Goal: Information Seeking & Learning: Find specific page/section

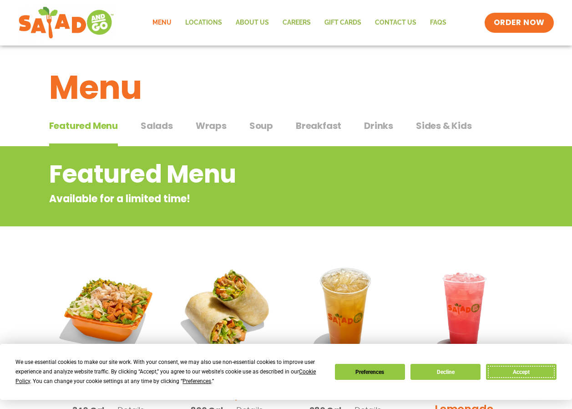
click at [524, 370] on button "Accept" at bounding box center [521, 372] width 70 height 16
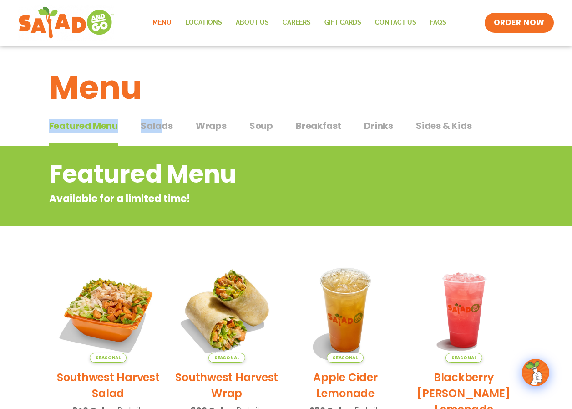
drag, startPoint x: 175, startPoint y: 83, endPoint x: 158, endPoint y: 127, distance: 46.2
click at [158, 127] on div "Menu Featured Menu Featured Menu Salads Salads Wraps Wraps Soup Soup Breakfast …" at bounding box center [286, 405] width 572 height 718
drag, startPoint x: 158, startPoint y: 127, endPoint x: 232, endPoint y: 100, distance: 78.5
click at [232, 100] on h1 "Menu" at bounding box center [286, 87] width 474 height 49
click at [163, 126] on span "Salads" at bounding box center [157, 126] width 32 height 14
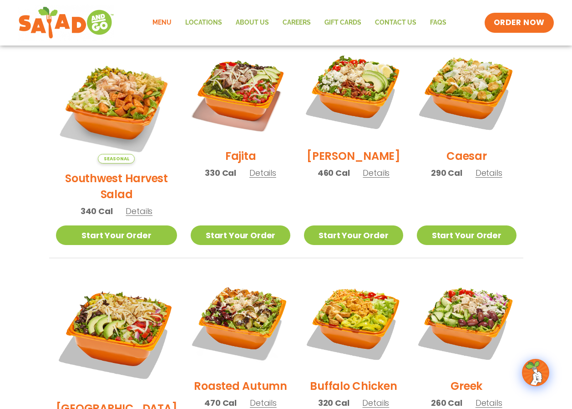
scroll to position [137, 0]
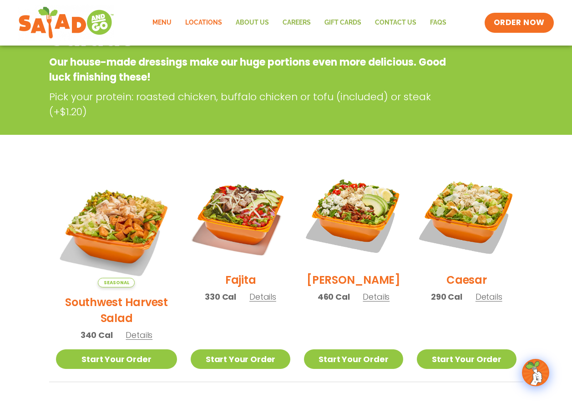
click at [205, 23] on link "Locations" at bounding box center [203, 22] width 51 height 21
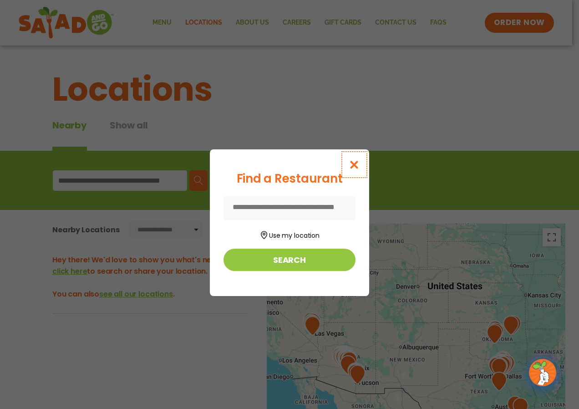
click at [355, 166] on icon "Close modal" at bounding box center [354, 165] width 11 height 10
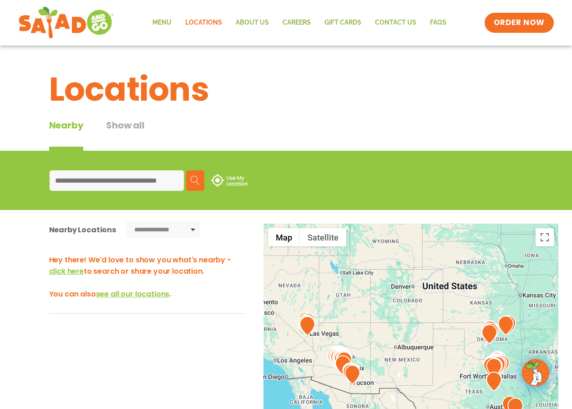
click at [243, 11] on div "Menu Locations About Us Careers GIFT CARDS Contact Us FAQs Menu Menu Locations …" at bounding box center [286, 23] width 536 height 36
click at [284, 20] on link "Careers" at bounding box center [297, 22] width 42 height 21
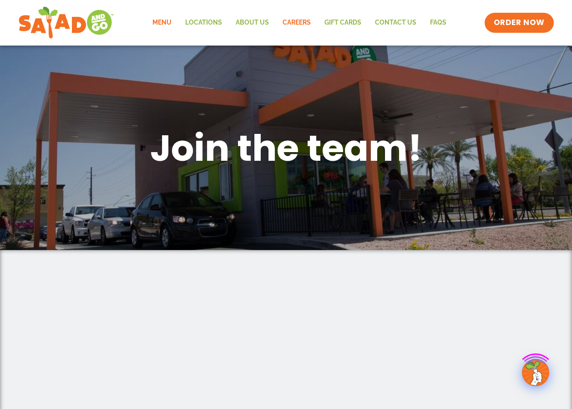
click at [174, 22] on link "Menu" at bounding box center [162, 22] width 33 height 21
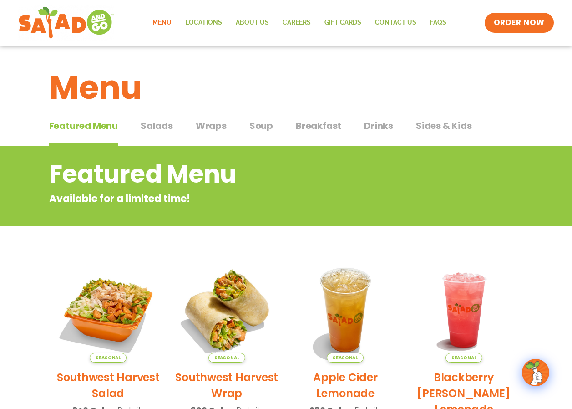
click at [159, 127] on span "Salads" at bounding box center [157, 126] width 32 height 14
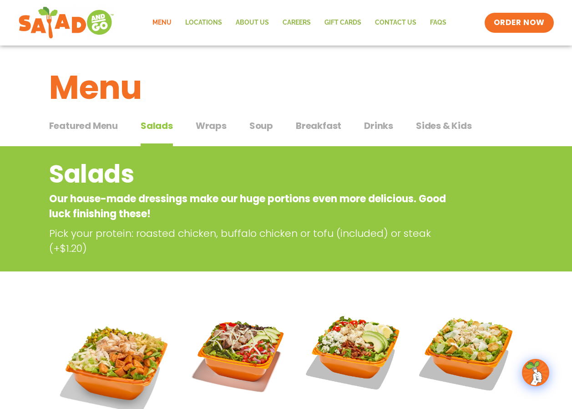
click at [86, 122] on span "Featured Menu" at bounding box center [83, 126] width 69 height 14
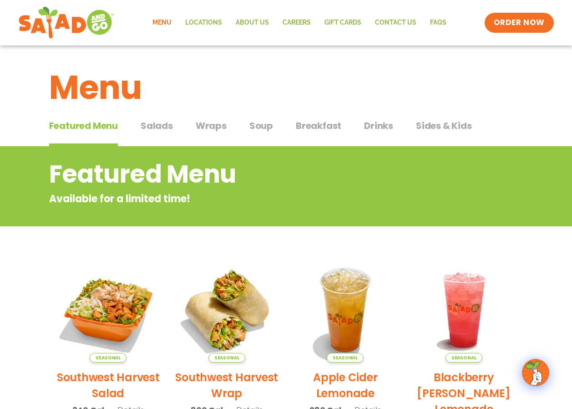
click at [209, 118] on div "Featured Menu Featured Menu Salads Salads Wraps Wraps Soup Soup Breakfast Break…" at bounding box center [286, 131] width 474 height 31
click at [149, 127] on span "Salads" at bounding box center [157, 126] width 32 height 14
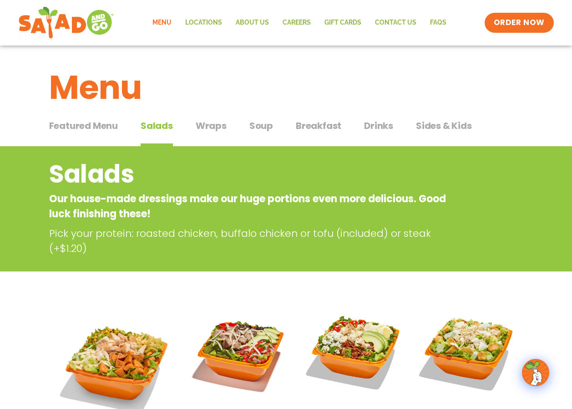
click at [98, 126] on span "Featured Menu" at bounding box center [83, 126] width 69 height 14
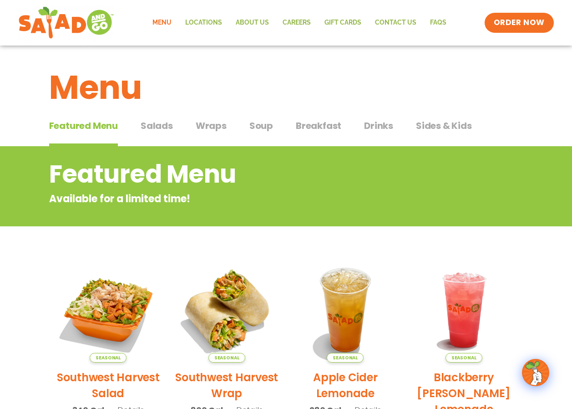
click at [152, 129] on span "Salads" at bounding box center [157, 126] width 32 height 14
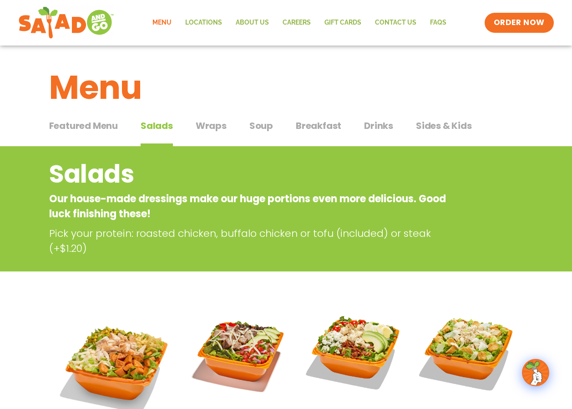
drag, startPoint x: 211, startPoint y: 125, endPoint x: 148, endPoint y: 124, distance: 62.8
click at [199, 126] on span "Wraps" at bounding box center [211, 126] width 31 height 14
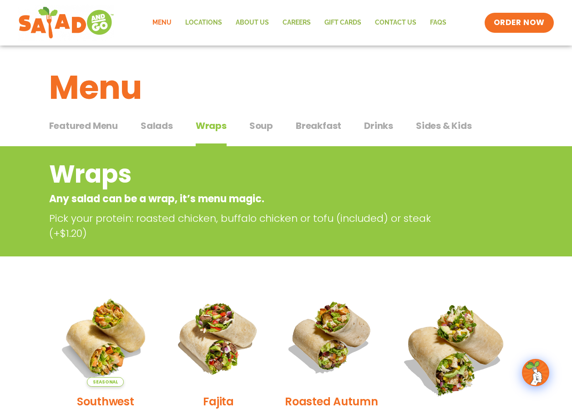
click at [147, 124] on span "Salads" at bounding box center [157, 126] width 32 height 14
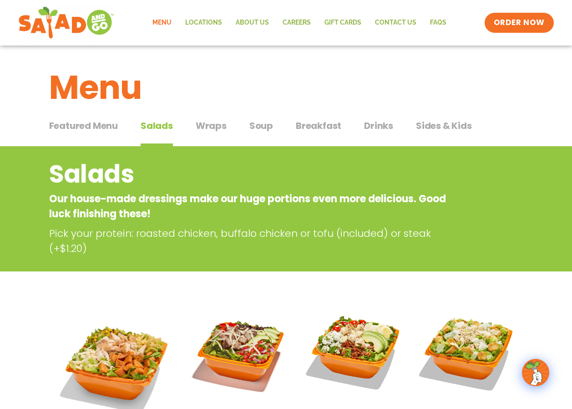
drag, startPoint x: 105, startPoint y: 115, endPoint x: 111, endPoint y: 120, distance: 7.7
drag, startPoint x: 111, startPoint y: 120, endPoint x: 151, endPoint y: 129, distance: 40.7
click at [151, 129] on span "Salads" at bounding box center [157, 126] width 32 height 14
drag, startPoint x: 113, startPoint y: 125, endPoint x: 128, endPoint y: 128, distance: 15.9
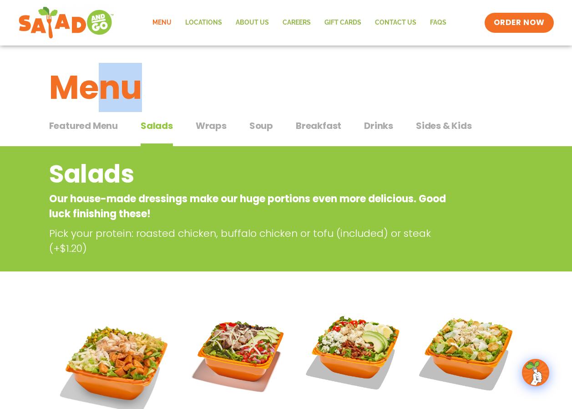
click at [112, 125] on span "Featured Menu" at bounding box center [83, 126] width 69 height 14
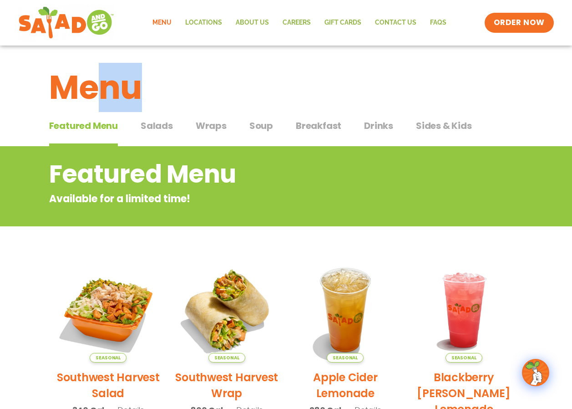
drag, startPoint x: 208, startPoint y: 129, endPoint x: 153, endPoint y: 125, distance: 55.6
click at [190, 130] on div "Featured Menu Featured Menu Salads Salads Wraps Wraps Soup Soup Breakfast Break…" at bounding box center [286, 131] width 474 height 31
click at [153, 125] on span "Salads" at bounding box center [157, 126] width 32 height 14
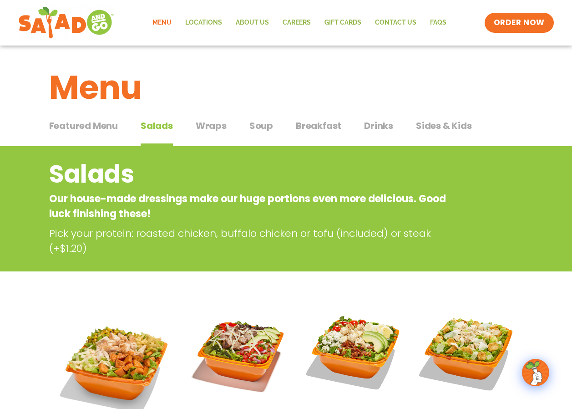
drag, startPoint x: 123, startPoint y: 121, endPoint x: 168, endPoint y: 128, distance: 45.2
click at [130, 124] on div "Featured Menu Featured Menu Salads Salads Wraps Wraps Soup Soup Breakfast Break…" at bounding box center [286, 131] width 474 height 31
drag, startPoint x: 168, startPoint y: 128, endPoint x: 197, endPoint y: 130, distance: 28.3
click at [168, 128] on span "Salads" at bounding box center [157, 126] width 32 height 14
click at [218, 127] on span "Wraps" at bounding box center [211, 126] width 31 height 14
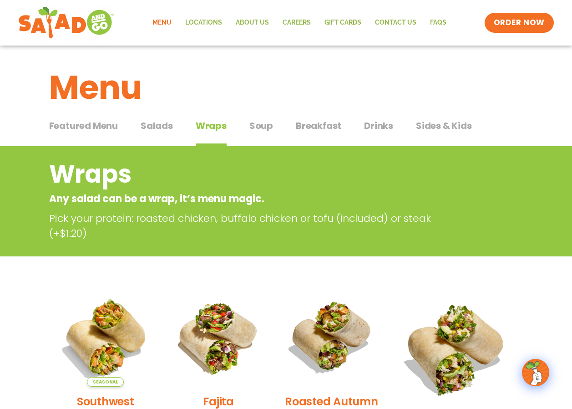
click at [261, 125] on span "Soup" at bounding box center [261, 126] width 24 height 14
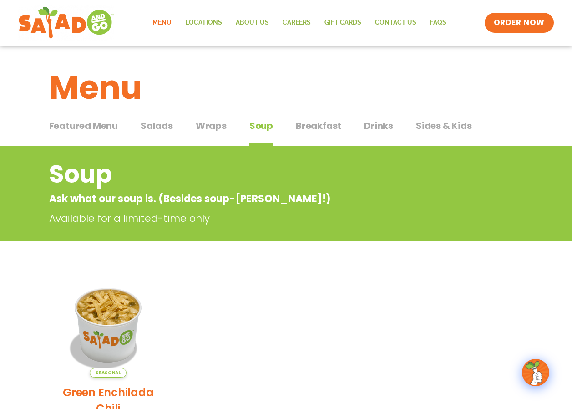
click at [325, 130] on span "Breakfast" at bounding box center [319, 126] width 46 height 14
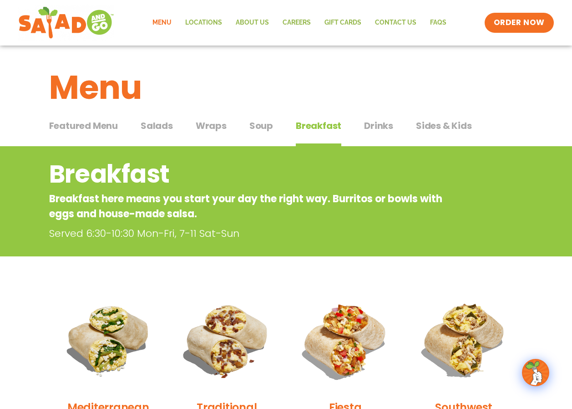
click at [198, 129] on span "Wraps" at bounding box center [211, 126] width 31 height 14
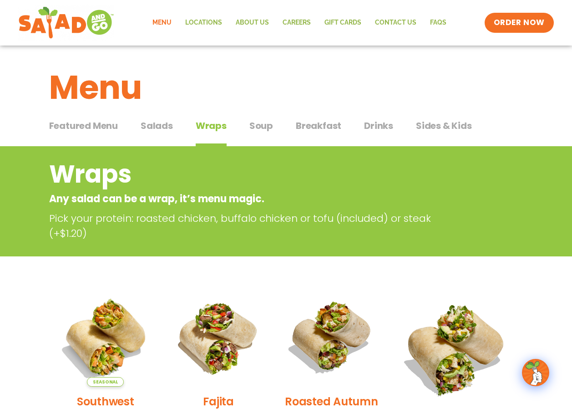
click at [338, 120] on span "Breakfast" at bounding box center [319, 126] width 46 height 14
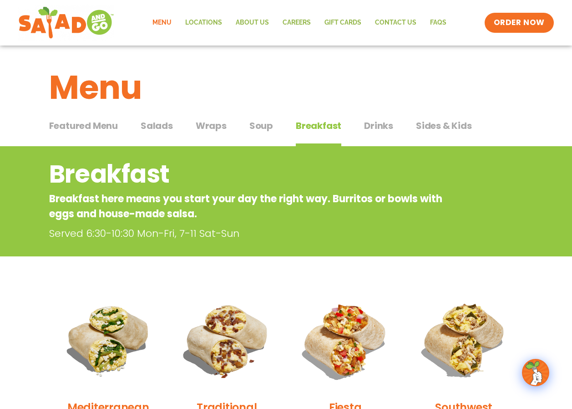
click at [103, 125] on span "Featured Menu" at bounding box center [83, 126] width 69 height 14
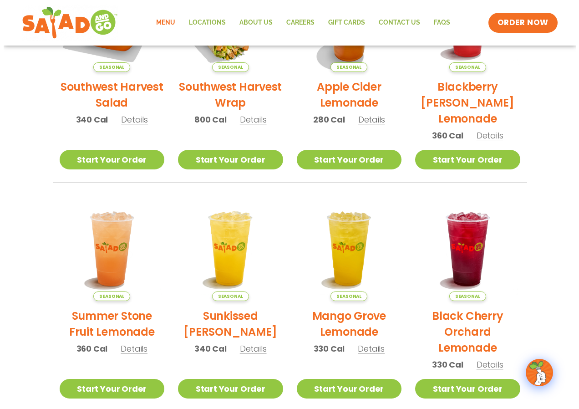
scroll to position [319, 0]
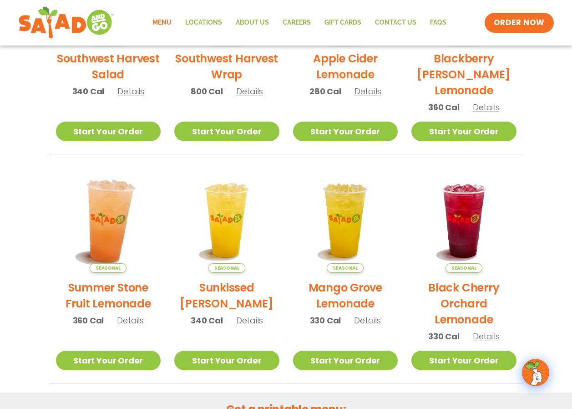
drag, startPoint x: 131, startPoint y: 181, endPoint x: 100, endPoint y: 176, distance: 31.8
click at [100, 176] on img at bounding box center [107, 219] width 123 height 123
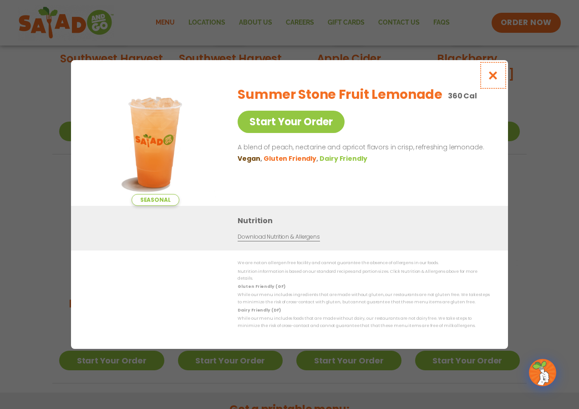
click at [479, 90] on button "Close modal" at bounding box center [493, 75] width 30 height 30
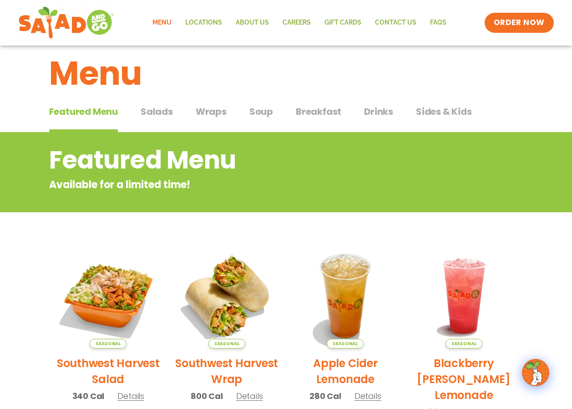
scroll to position [0, 0]
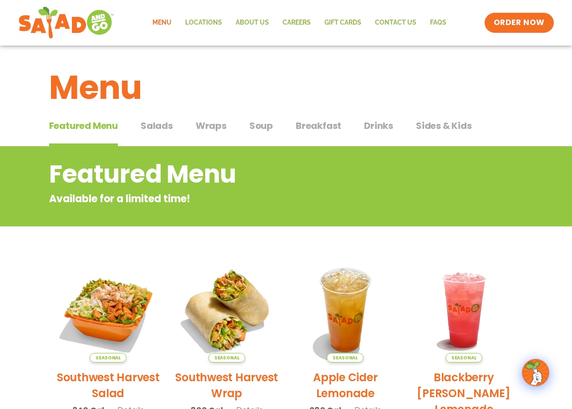
click at [159, 128] on span "Salads" at bounding box center [157, 126] width 32 height 14
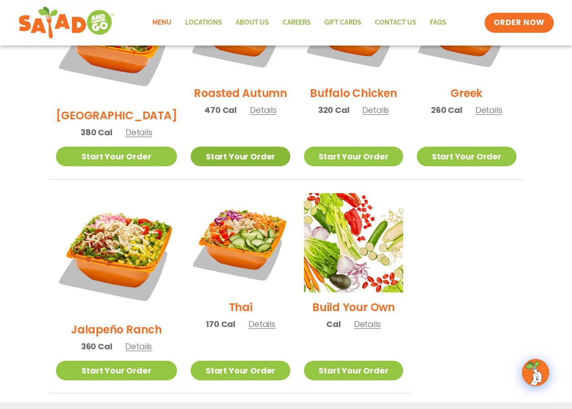
scroll to position [455, 0]
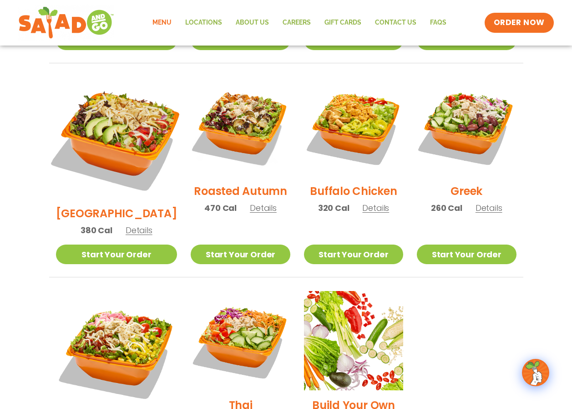
click at [130, 98] on img at bounding box center [116, 137] width 142 height 142
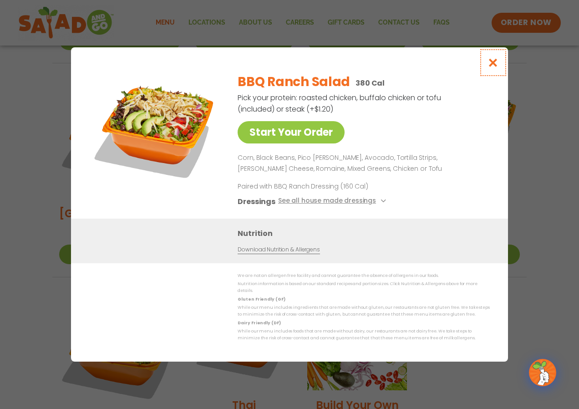
click at [495, 61] on icon "Close modal" at bounding box center [492, 63] width 11 height 10
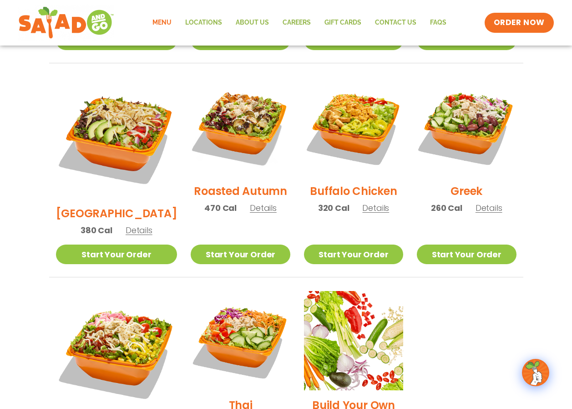
click at [140, 224] on span "Details" at bounding box center [139, 229] width 27 height 11
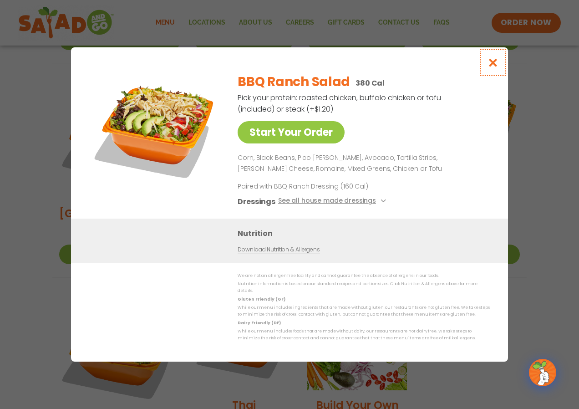
click at [496, 65] on icon "Close modal" at bounding box center [492, 63] width 11 height 10
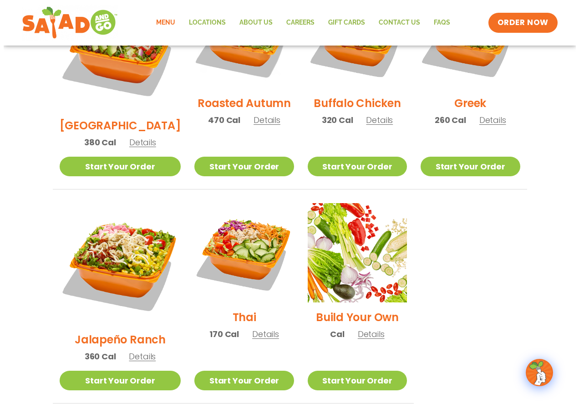
scroll to position [546, 0]
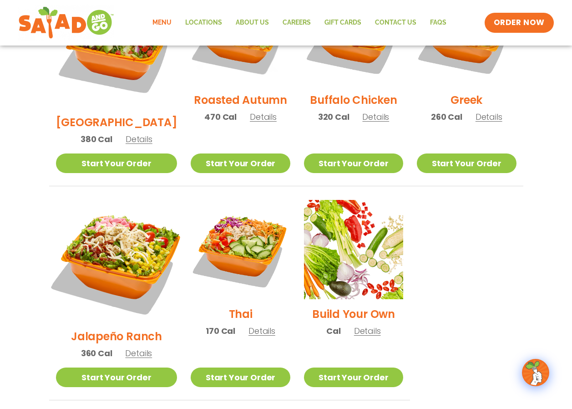
click at [124, 227] on img at bounding box center [116, 260] width 142 height 142
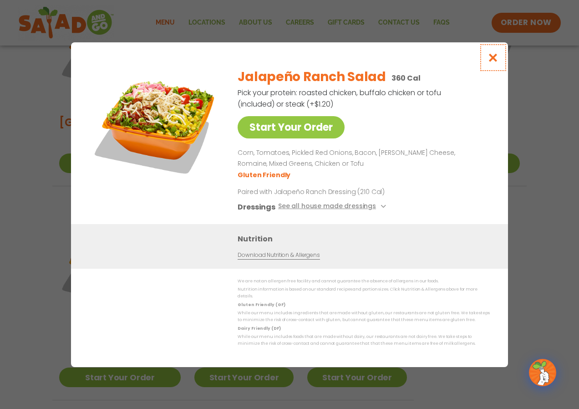
drag, startPoint x: 492, startPoint y: 57, endPoint x: 485, endPoint y: 54, distance: 7.5
click at [490, 56] on icon "Close modal" at bounding box center [492, 58] width 11 height 10
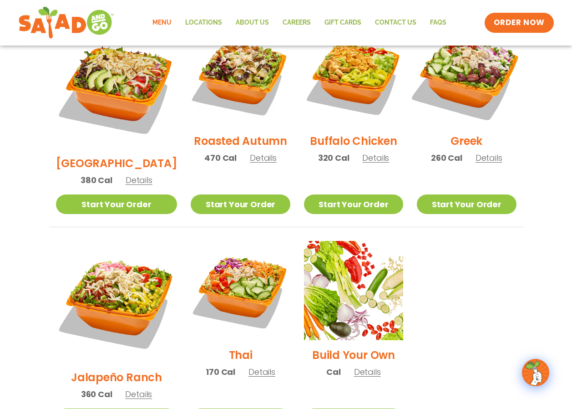
scroll to position [488, 0]
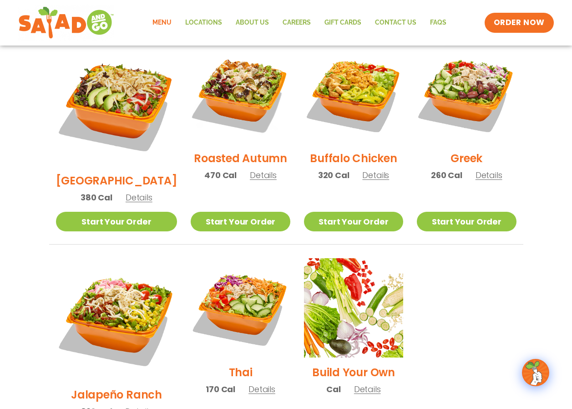
click at [357, 383] on span "Details" at bounding box center [367, 388] width 27 height 11
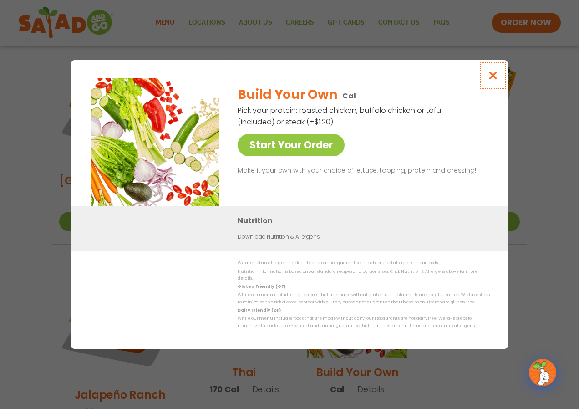
click at [491, 76] on icon "Close modal" at bounding box center [492, 76] width 11 height 10
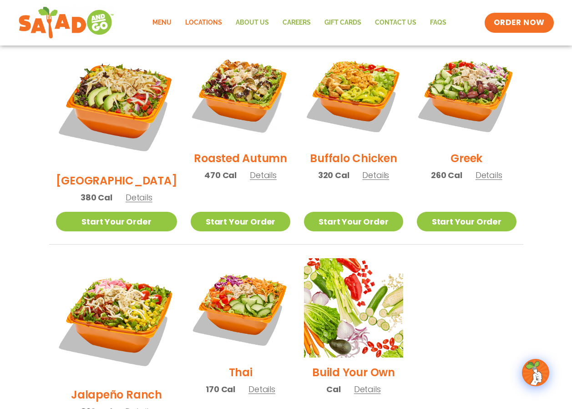
click at [196, 23] on link "Locations" at bounding box center [203, 22] width 51 height 21
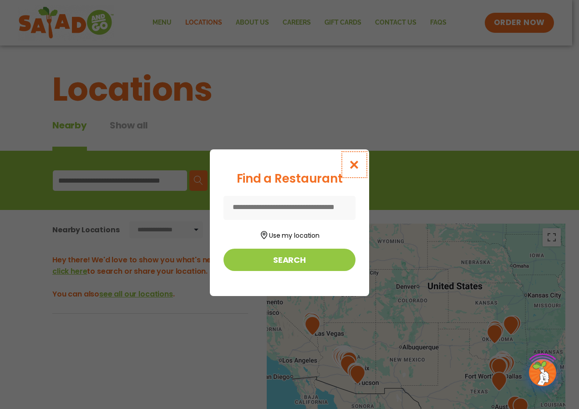
drag, startPoint x: 355, startPoint y: 162, endPoint x: 338, endPoint y: 120, distance: 46.0
click at [355, 162] on icon "Close modal" at bounding box center [354, 165] width 11 height 10
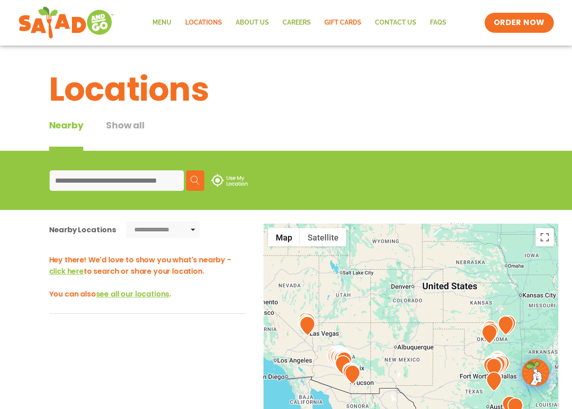
click at [345, 23] on link "GIFT CARDS" at bounding box center [343, 22] width 51 height 21
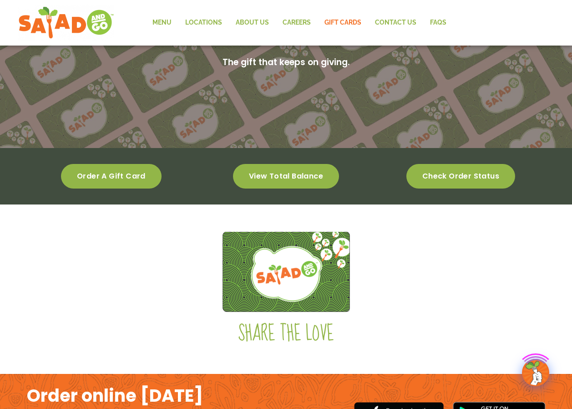
scroll to position [137, 0]
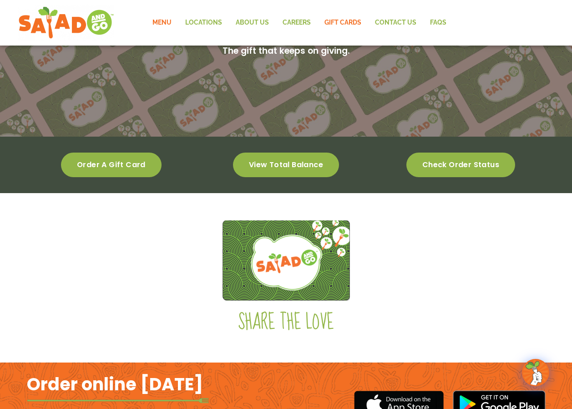
click at [156, 26] on link "Menu" at bounding box center [162, 22] width 33 height 21
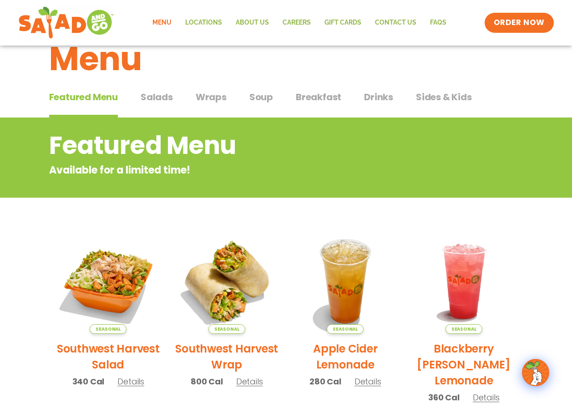
scroll to position [91, 0]
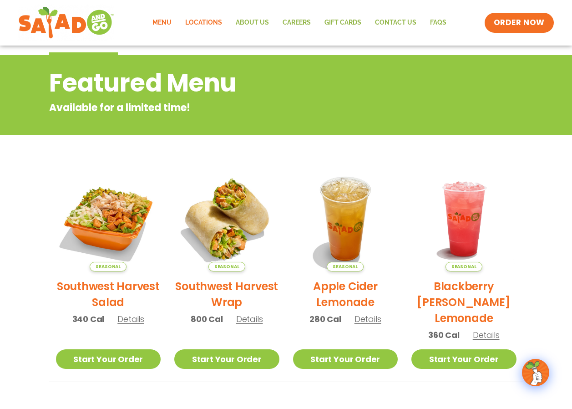
click at [205, 13] on link "Locations" at bounding box center [203, 22] width 51 height 21
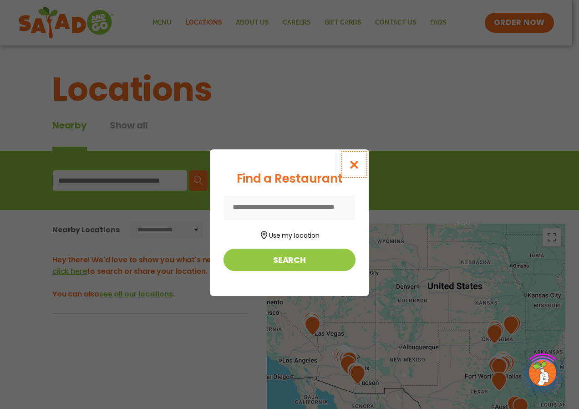
drag, startPoint x: 367, startPoint y: 168, endPoint x: 357, endPoint y: 159, distance: 13.2
click at [367, 167] on button "Close modal" at bounding box center [355, 164] width 30 height 30
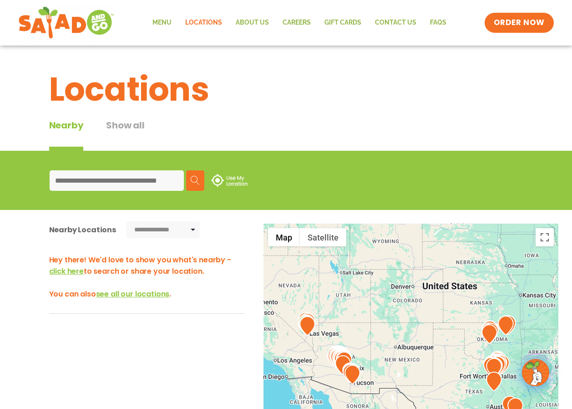
drag, startPoint x: 357, startPoint y: 159, endPoint x: 315, endPoint y: 66, distance: 102.7
click at [355, 156] on div "Search Use My Location" at bounding box center [286, 180] width 572 height 59
click at [263, 21] on link "About Us" at bounding box center [252, 22] width 47 height 21
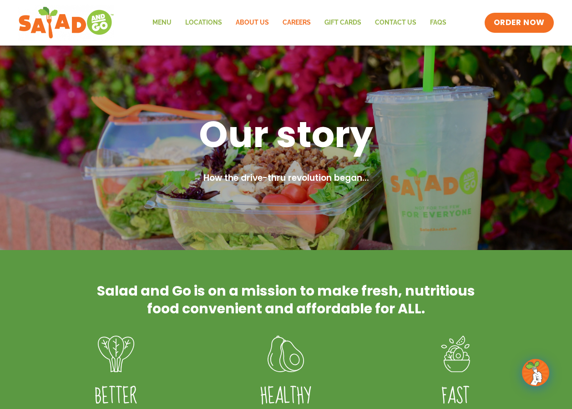
click at [294, 25] on link "Careers" at bounding box center [297, 22] width 42 height 21
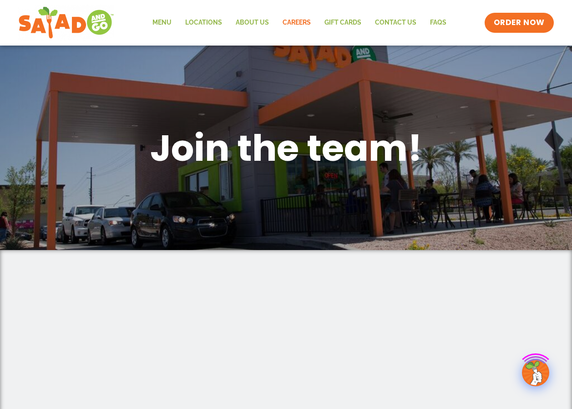
scroll to position [137, 0]
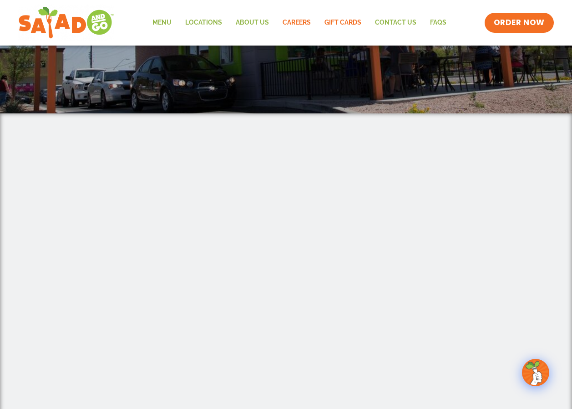
click at [342, 19] on link "GIFT CARDS" at bounding box center [343, 22] width 51 height 21
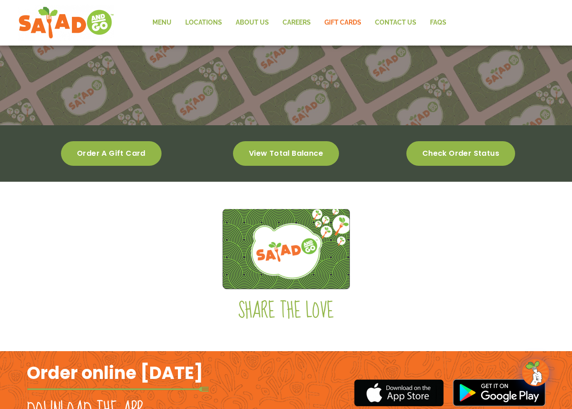
scroll to position [228, 0]
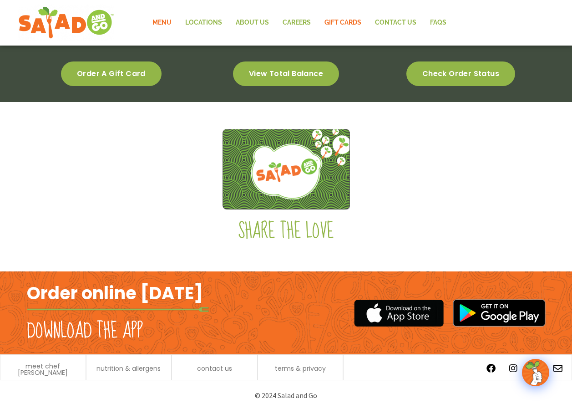
click at [171, 19] on link "Menu" at bounding box center [162, 22] width 33 height 21
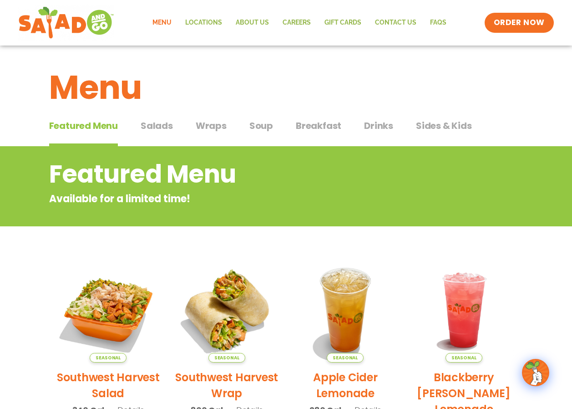
click at [252, 129] on span "Soup" at bounding box center [261, 126] width 24 height 14
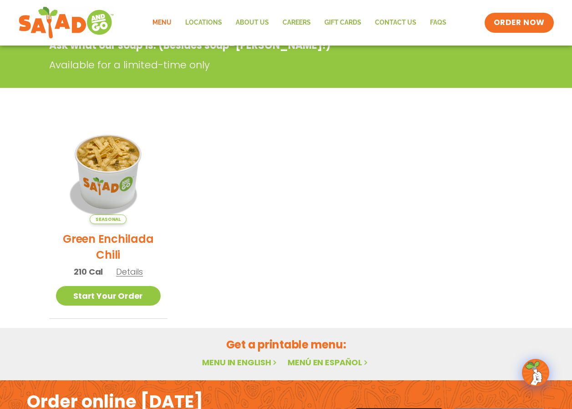
scroll to position [182, 0]
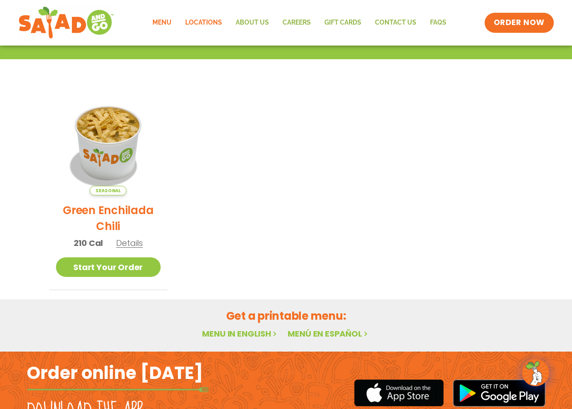
click at [204, 16] on link "Locations" at bounding box center [203, 22] width 51 height 21
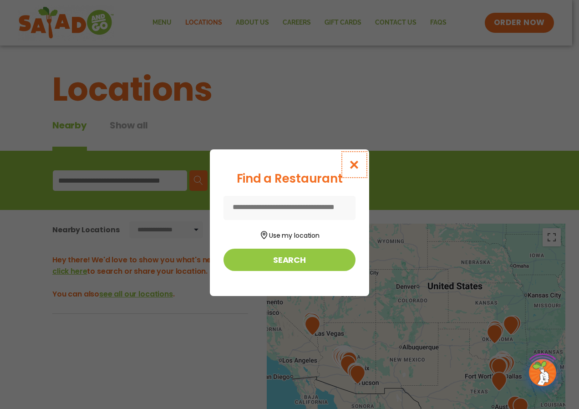
drag, startPoint x: 347, startPoint y: 156, endPoint x: 352, endPoint y: 159, distance: 5.9
click at [349, 157] on button "Close modal" at bounding box center [355, 164] width 30 height 30
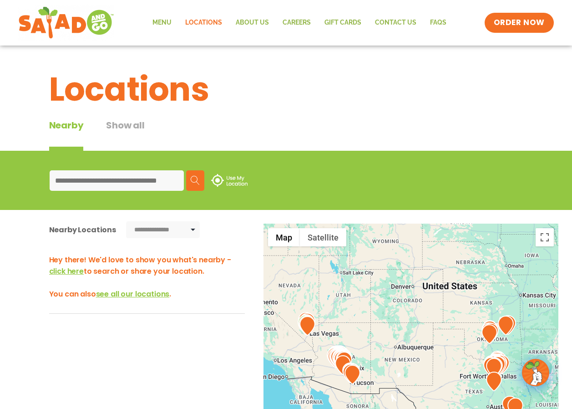
click at [357, 163] on div "Search Use My Location" at bounding box center [286, 180] width 496 height 35
click at [251, 16] on link "About Us" at bounding box center [252, 22] width 47 height 21
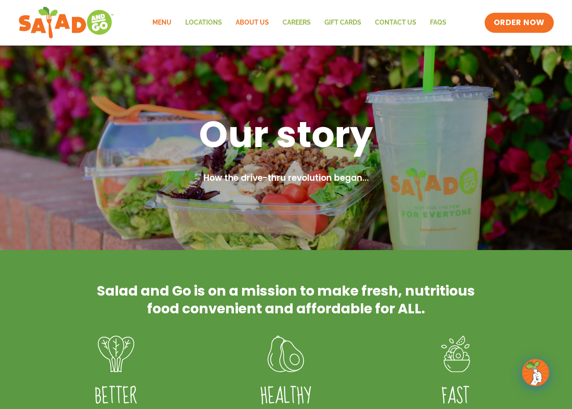
click at [167, 18] on link "Menu" at bounding box center [162, 22] width 33 height 21
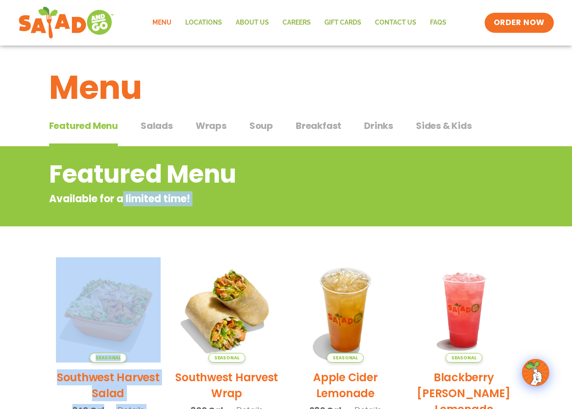
drag, startPoint x: 167, startPoint y: 238, endPoint x: 117, endPoint y: 200, distance: 63.0
drag, startPoint x: 117, startPoint y: 200, endPoint x: 216, endPoint y: 136, distance: 117.8
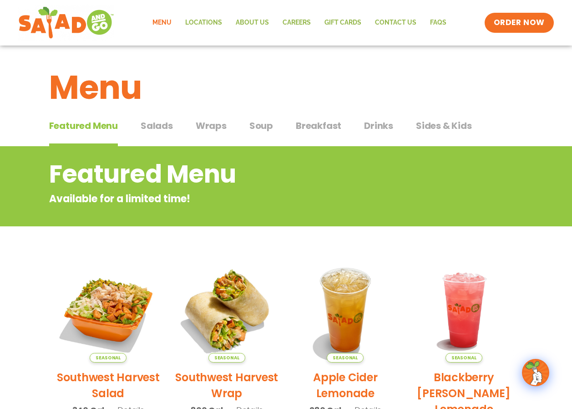
drag, startPoint x: 197, startPoint y: 78, endPoint x: 193, endPoint y: 55, distance: 23.6
click at [193, 55] on div "Menu" at bounding box center [286, 81] width 572 height 70
click at [248, 21] on link "About Us" at bounding box center [252, 22] width 47 height 21
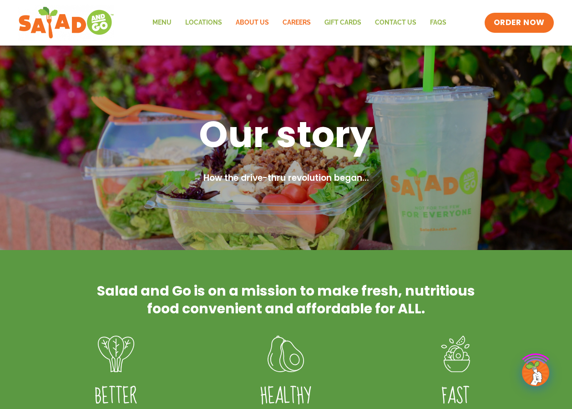
click at [295, 18] on link "Careers" at bounding box center [297, 22] width 42 height 21
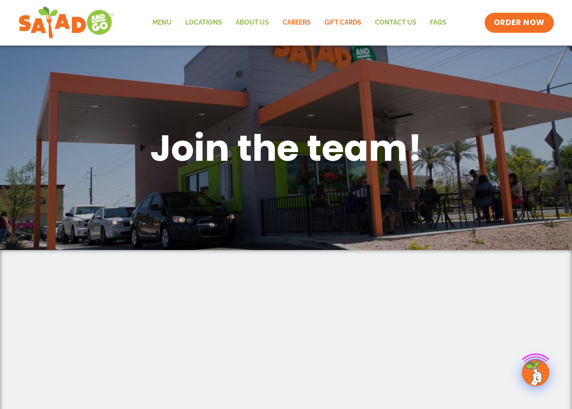
click at [332, 20] on link "GIFT CARDS" at bounding box center [343, 22] width 51 height 21
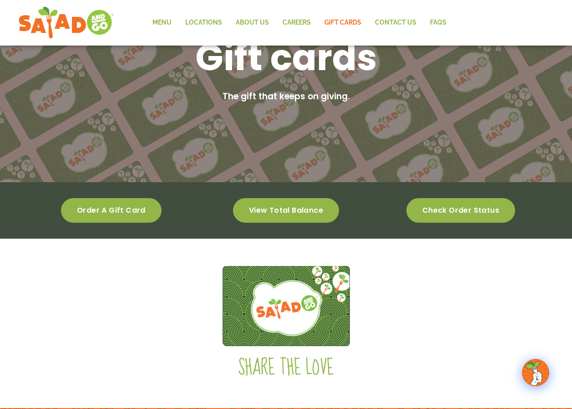
scroll to position [137, 0]
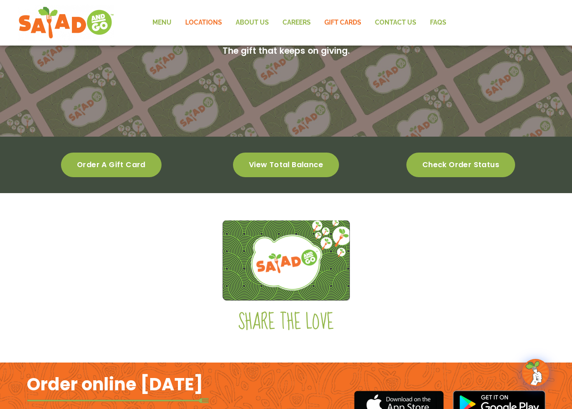
click at [212, 22] on link "Locations" at bounding box center [203, 22] width 51 height 21
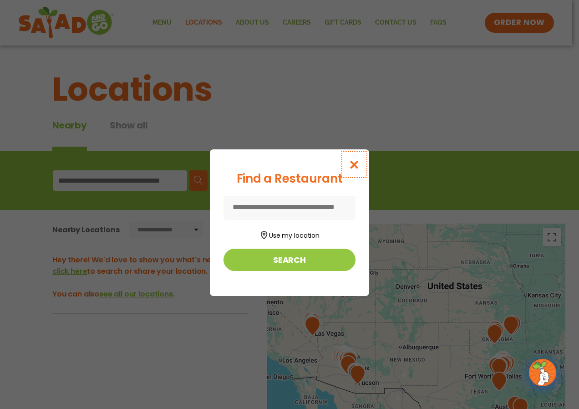
drag, startPoint x: 351, startPoint y: 160, endPoint x: 345, endPoint y: 154, distance: 8.7
click at [347, 157] on button "Close modal" at bounding box center [355, 164] width 30 height 30
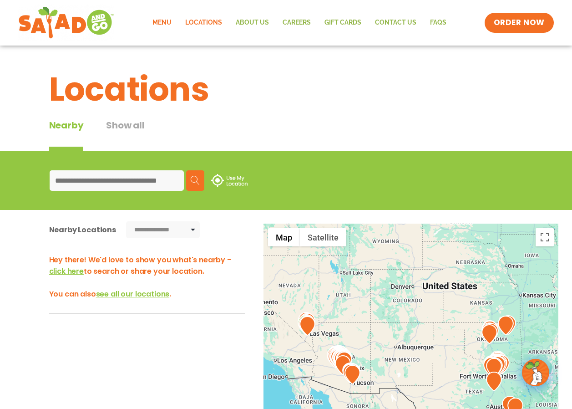
click at [169, 18] on link "Menu" at bounding box center [162, 22] width 33 height 21
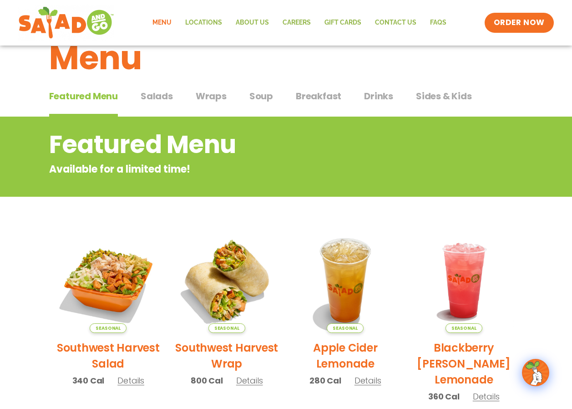
scroll to position [46, 0]
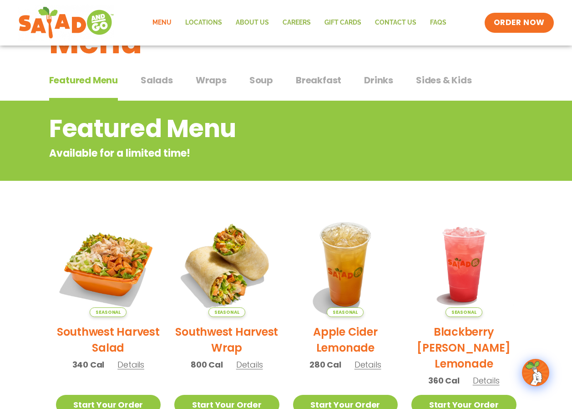
click at [255, 83] on span "Soup" at bounding box center [261, 80] width 24 height 14
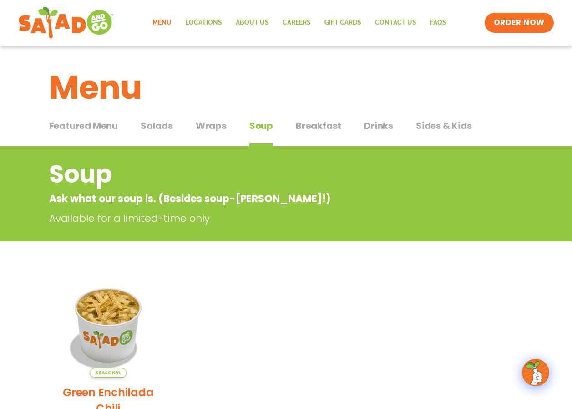
click at [92, 127] on span "Featured Menu" at bounding box center [83, 126] width 69 height 14
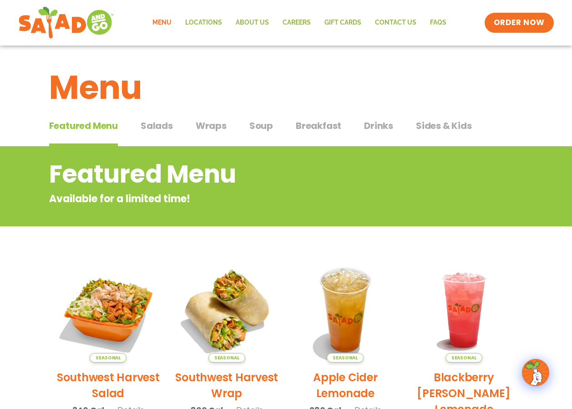
click at [161, 125] on span "Salads" at bounding box center [157, 126] width 32 height 14
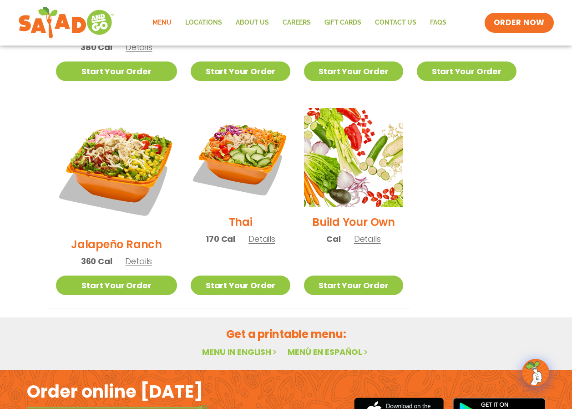
scroll to position [552, 0]
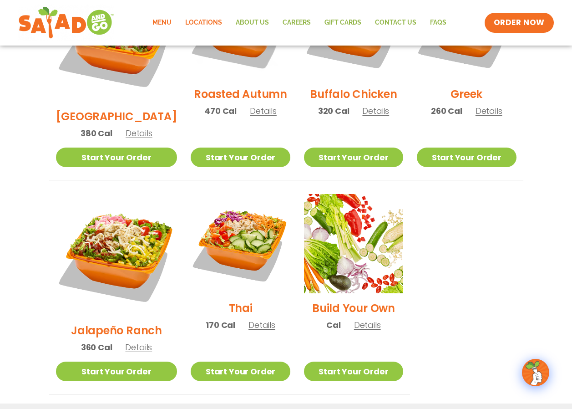
click at [227, 16] on link "Locations" at bounding box center [203, 22] width 51 height 21
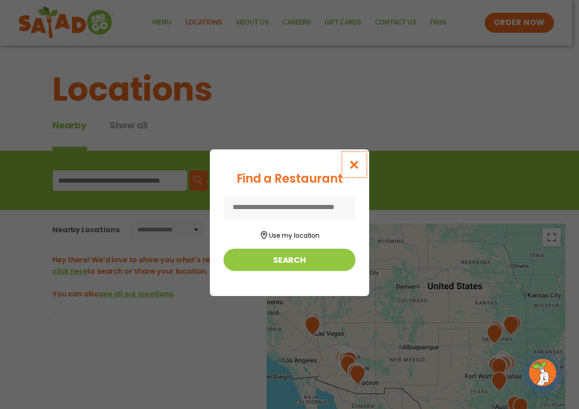
click at [358, 165] on icon "Close modal" at bounding box center [354, 165] width 11 height 10
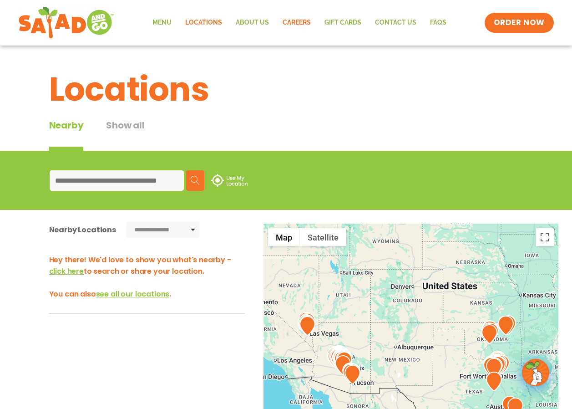
click at [303, 20] on link "Careers" at bounding box center [297, 22] width 42 height 21
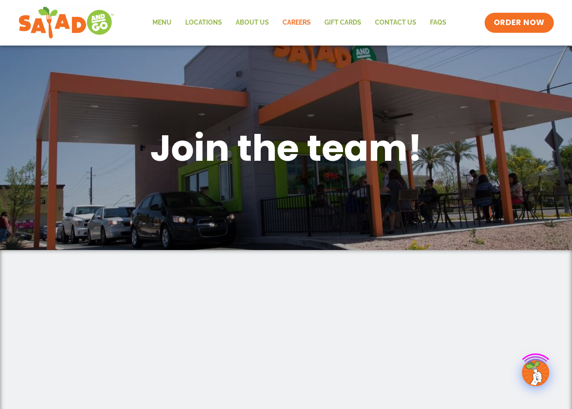
click at [352, 23] on link "GIFT CARDS" at bounding box center [343, 22] width 51 height 21
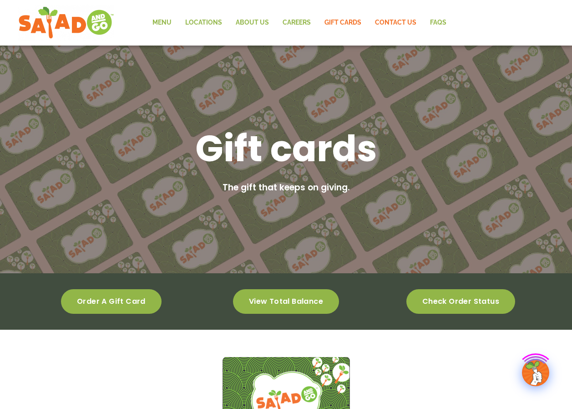
drag, startPoint x: 0, startPoint y: 0, endPoint x: 384, endPoint y: 21, distance: 384.7
click at [385, 21] on link "Contact Us" at bounding box center [395, 22] width 55 height 21
click at [177, 22] on link "Menu" at bounding box center [162, 22] width 33 height 21
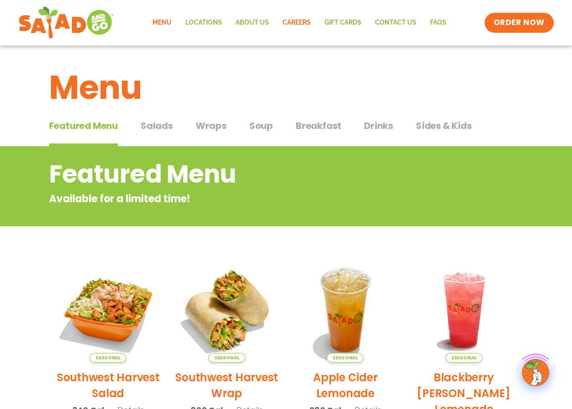
click at [294, 21] on link "Careers" at bounding box center [297, 22] width 42 height 21
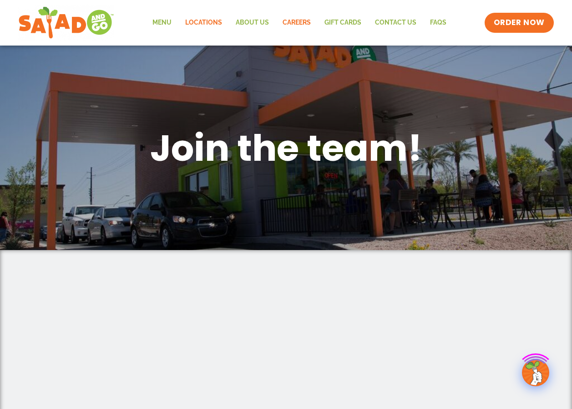
click at [213, 26] on link "Locations" at bounding box center [203, 22] width 51 height 21
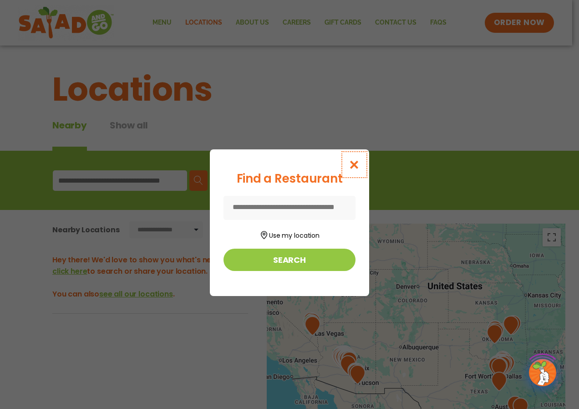
drag, startPoint x: 359, startPoint y: 157, endPoint x: 372, endPoint y: 235, distance: 78.5
click at [359, 158] on button "Close modal" at bounding box center [355, 164] width 30 height 30
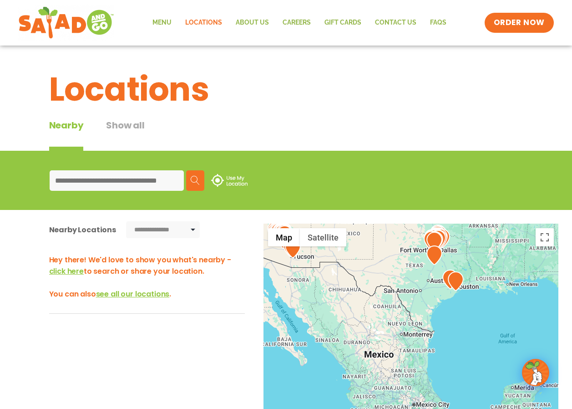
drag, startPoint x: 440, startPoint y: 288, endPoint x: 403, endPoint y: 214, distance: 82.2
click at [403, 214] on div "**********" at bounding box center [286, 385] width 572 height 350
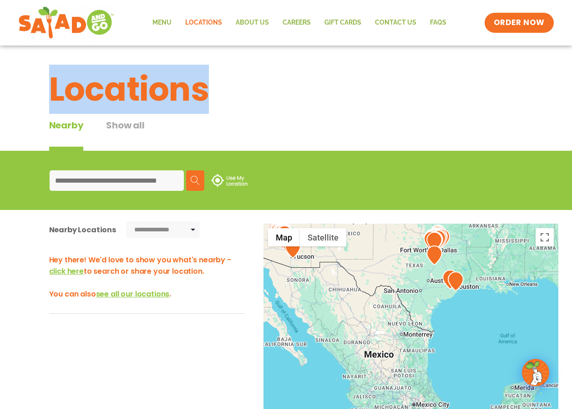
drag, startPoint x: 376, startPoint y: 77, endPoint x: 372, endPoint y: 54, distance: 23.7
click at [372, 54] on div "**********" at bounding box center [286, 299] width 572 height 506
click at [299, 87] on h1 "Locations" at bounding box center [286, 89] width 474 height 49
